Goal: Task Accomplishment & Management: Complete application form

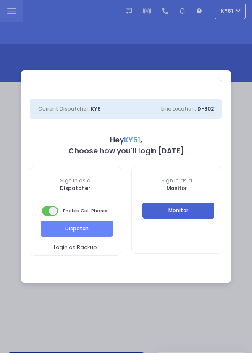
click at [193, 209] on button "Monitor" at bounding box center [178, 210] width 72 height 16
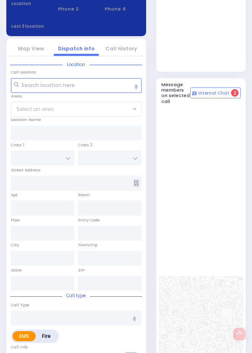
select select
radio input "true"
type input "PINCHUS"
type input "KELLNER"
select select
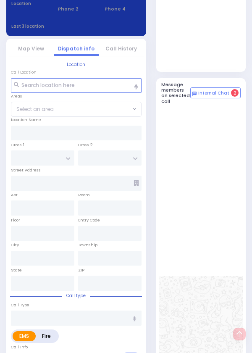
type input "20:17"
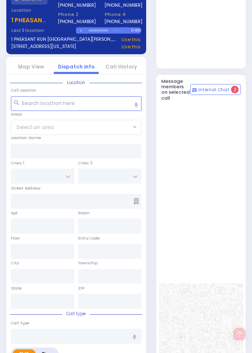
select select
radio input "true"
select select
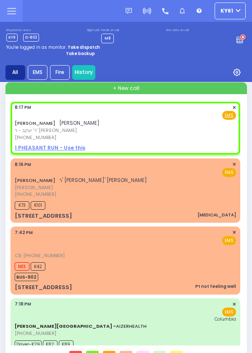
click at [246, 349] on div "+ New call PINCHUS KELLNER פנחס קעלנער ר' יעקב - ר' יוסף וואלדמאן (845) 782-866…" at bounding box center [126, 223] width 242 height 282
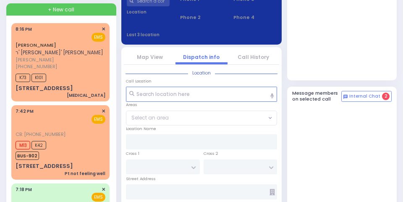
scroll to position [92, 0]
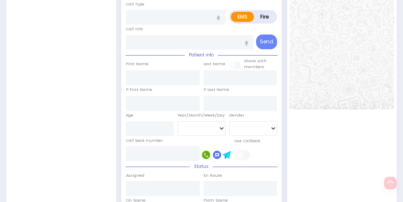
scroll to position [423, 0]
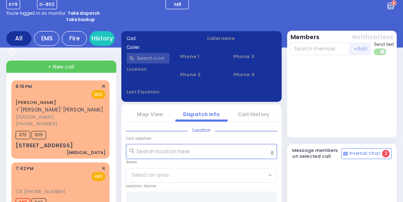
scroll to position [36, 0]
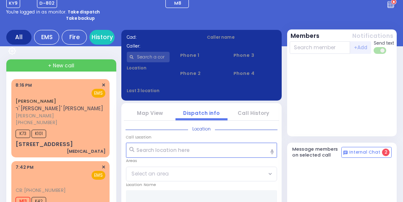
select select
type input "[MEDICAL_DATA]"
radio input "true"
type input "[PERSON_NAME]"
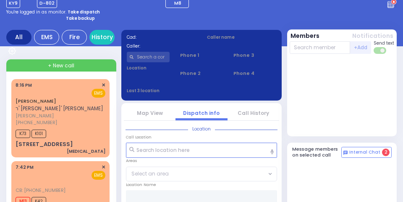
type input "Unknown"
select select "Year"
type input "20:16"
type input "20:17"
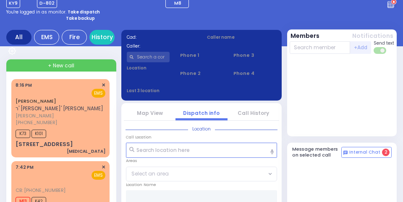
type input "20:18"
type input "[PERSON_NAME][GEOGRAPHIC_DATA]"
type input "BEER SHAVA ST"
type input "[STREET_ADDRESS]"
type input "106"
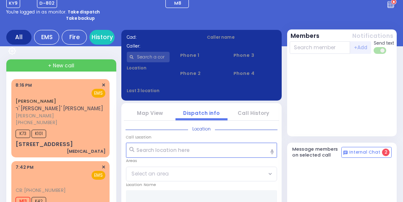
type input "[PERSON_NAME]"
type input "[US_STATE]"
type input "10950"
radio input "true"
select select "Year"
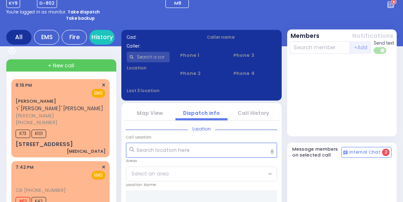
radio input "true"
select select "Year"
select select "All areas"
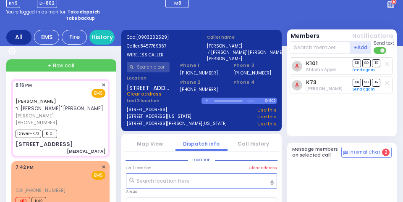
select select
radio input "true"
select select "Year"
